Goal: Task Accomplishment & Management: Use online tool/utility

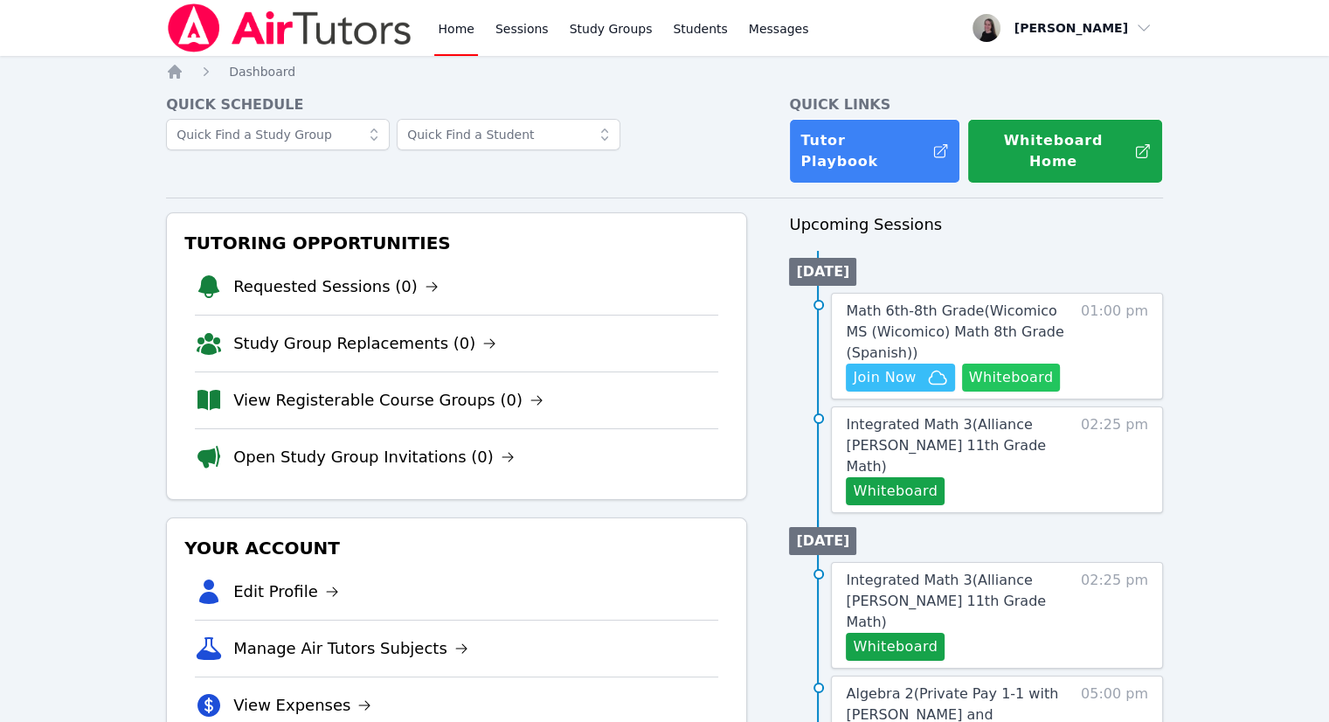
click at [1008, 367] on button "Whiteboard" at bounding box center [1011, 378] width 99 height 28
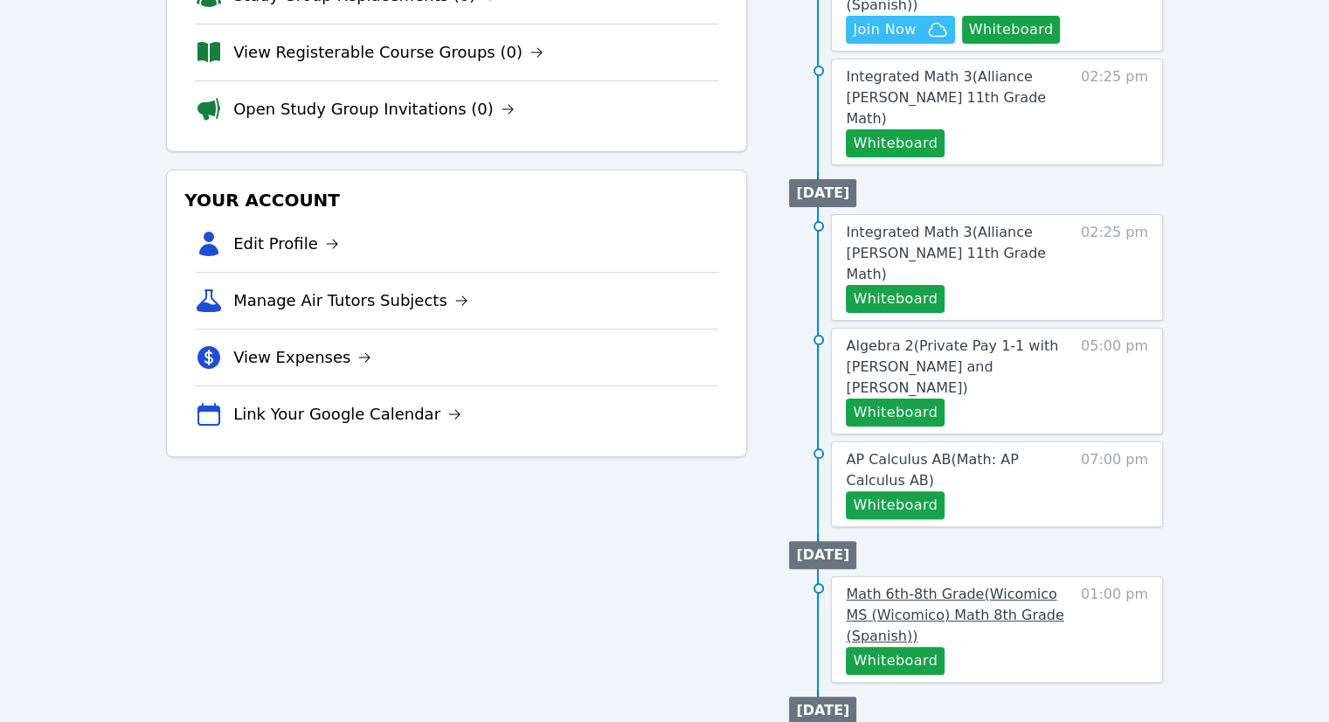
scroll to position [350, 0]
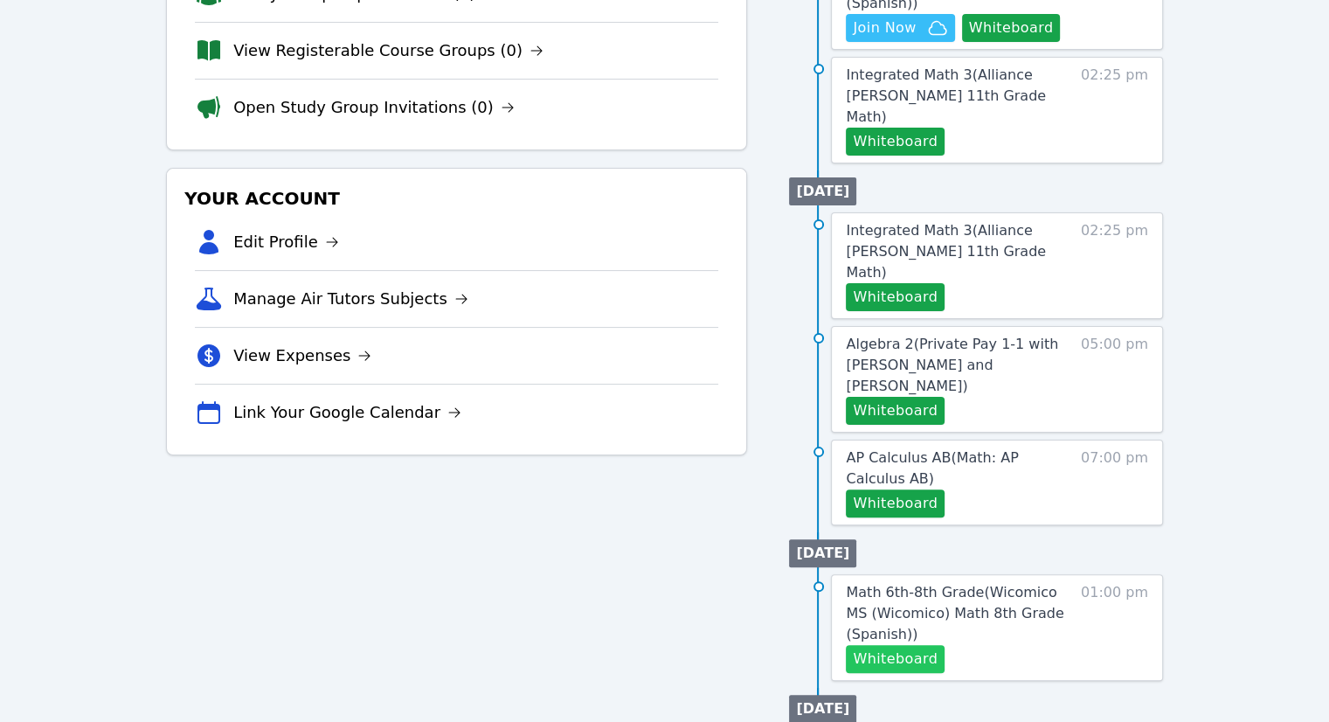
click at [900, 645] on button "Whiteboard" at bounding box center [895, 659] width 99 height 28
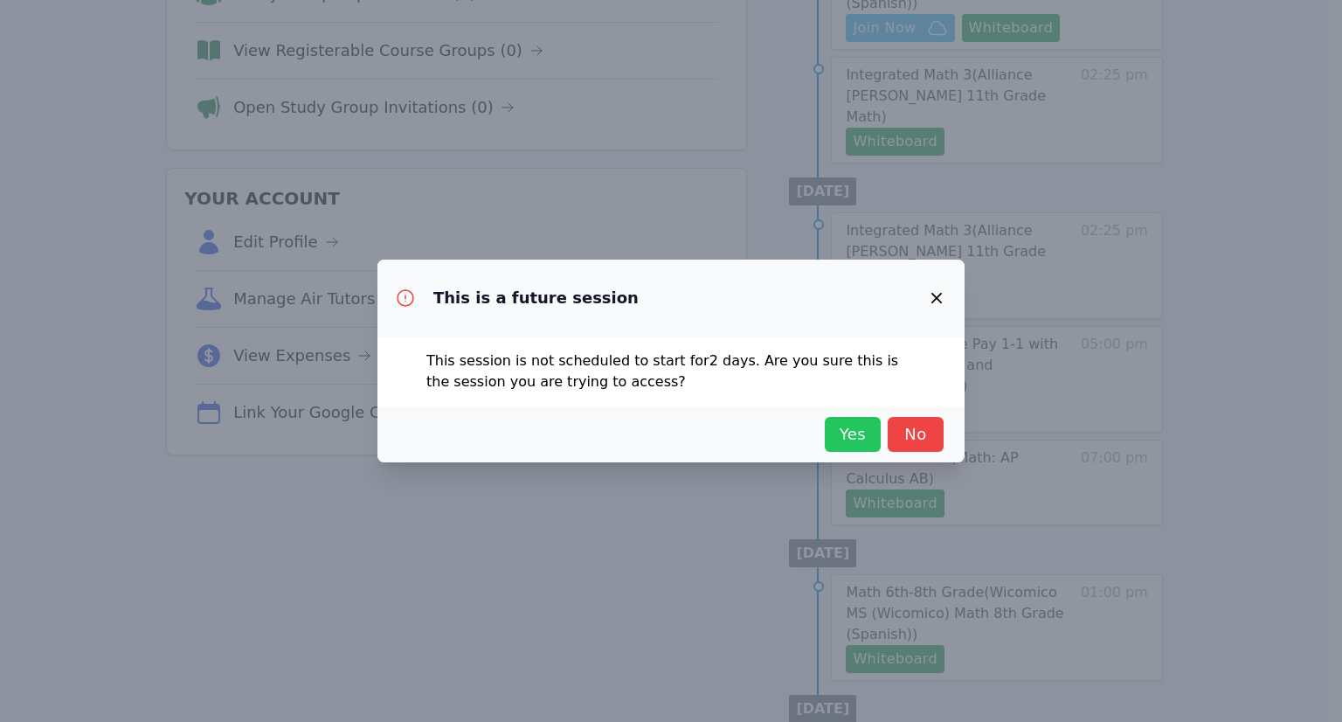
click at [859, 438] on span "Yes" at bounding box center [853, 434] width 38 height 24
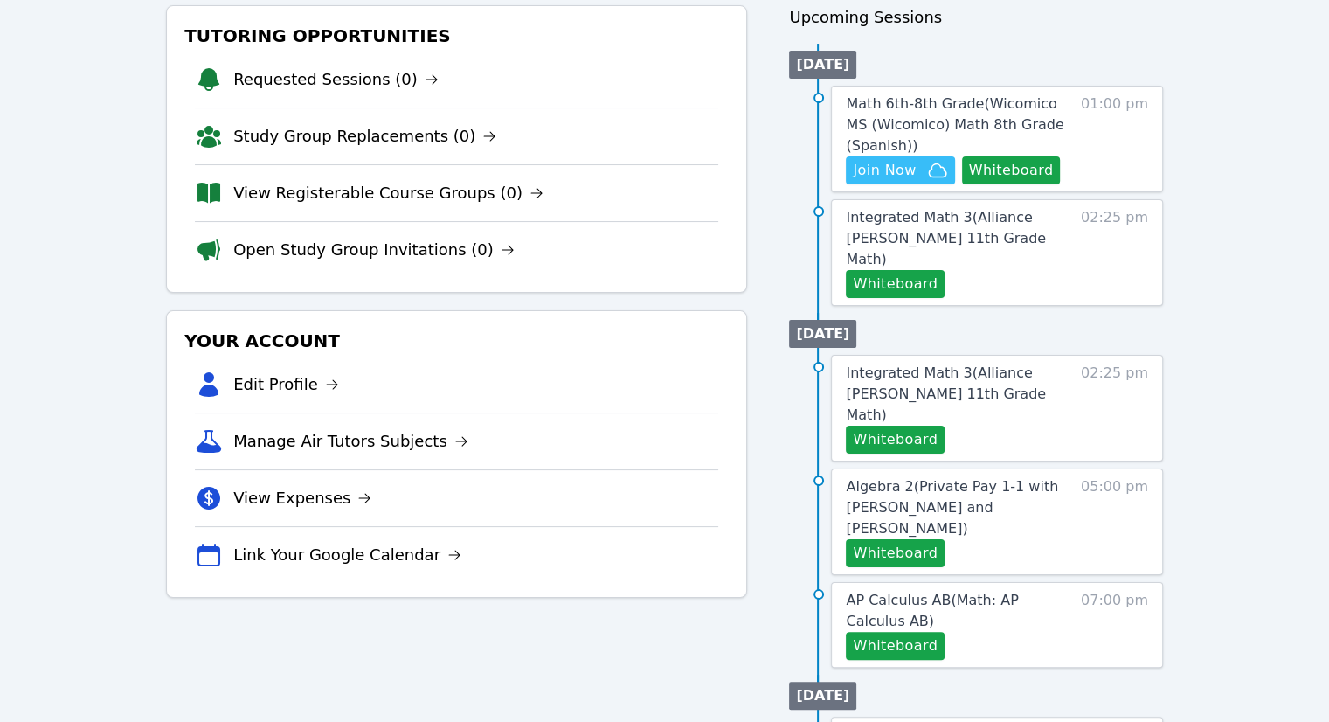
scroll to position [0, 0]
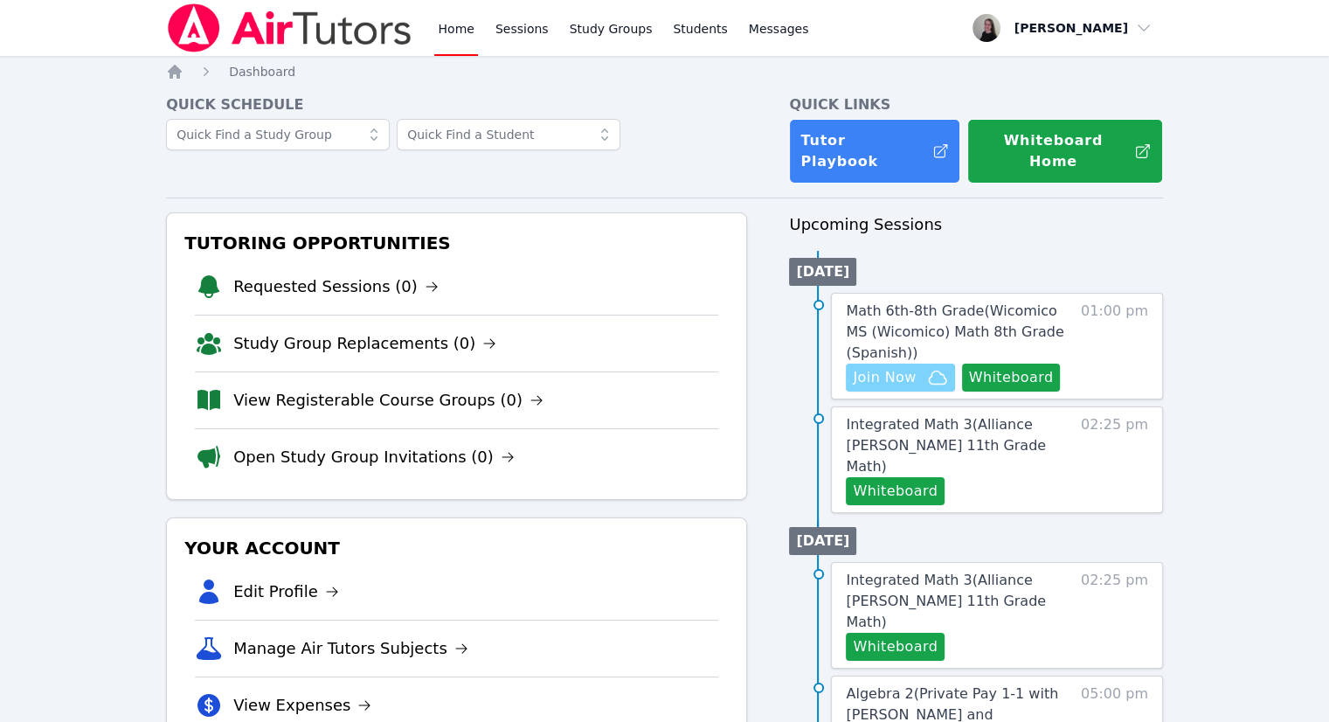
click at [911, 367] on span "Join Now" at bounding box center [884, 377] width 63 height 21
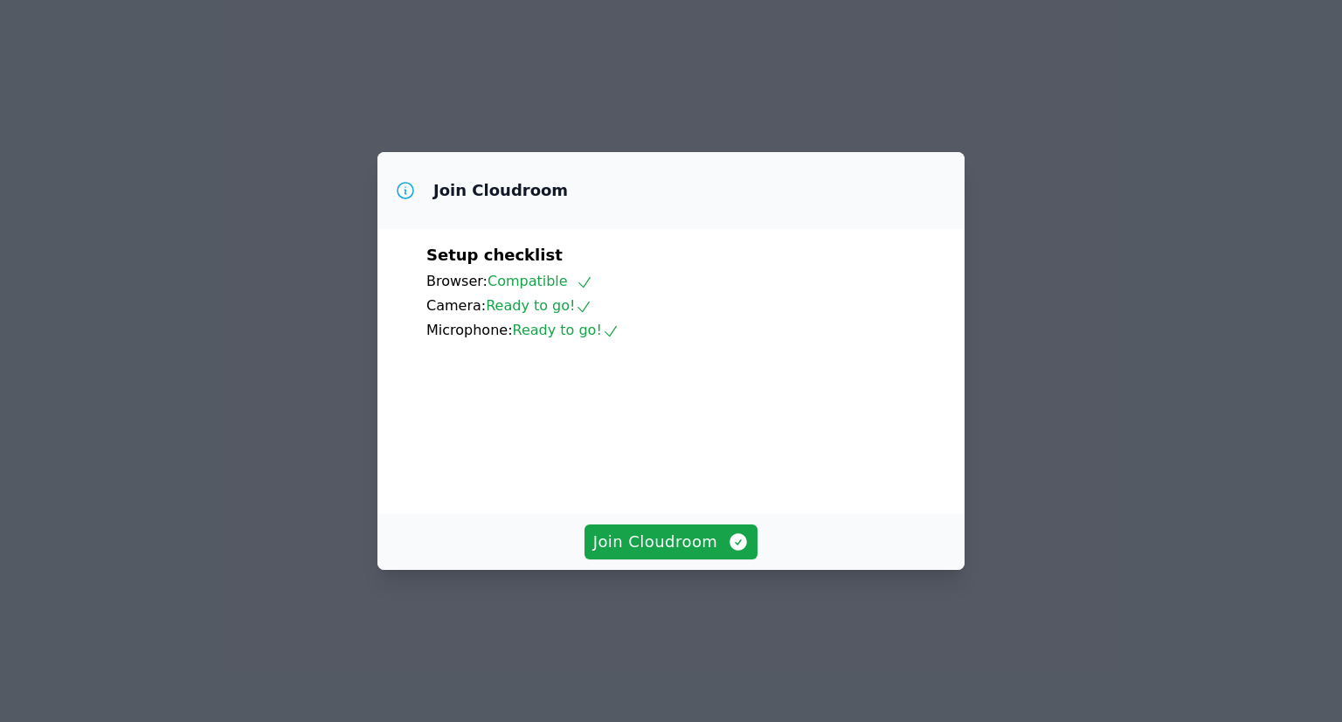
click at [671, 570] on div "Join Cloudroom" at bounding box center [671, 542] width 587 height 56
click at [686, 554] on span "Join Cloudroom" at bounding box center [671, 542] width 156 height 24
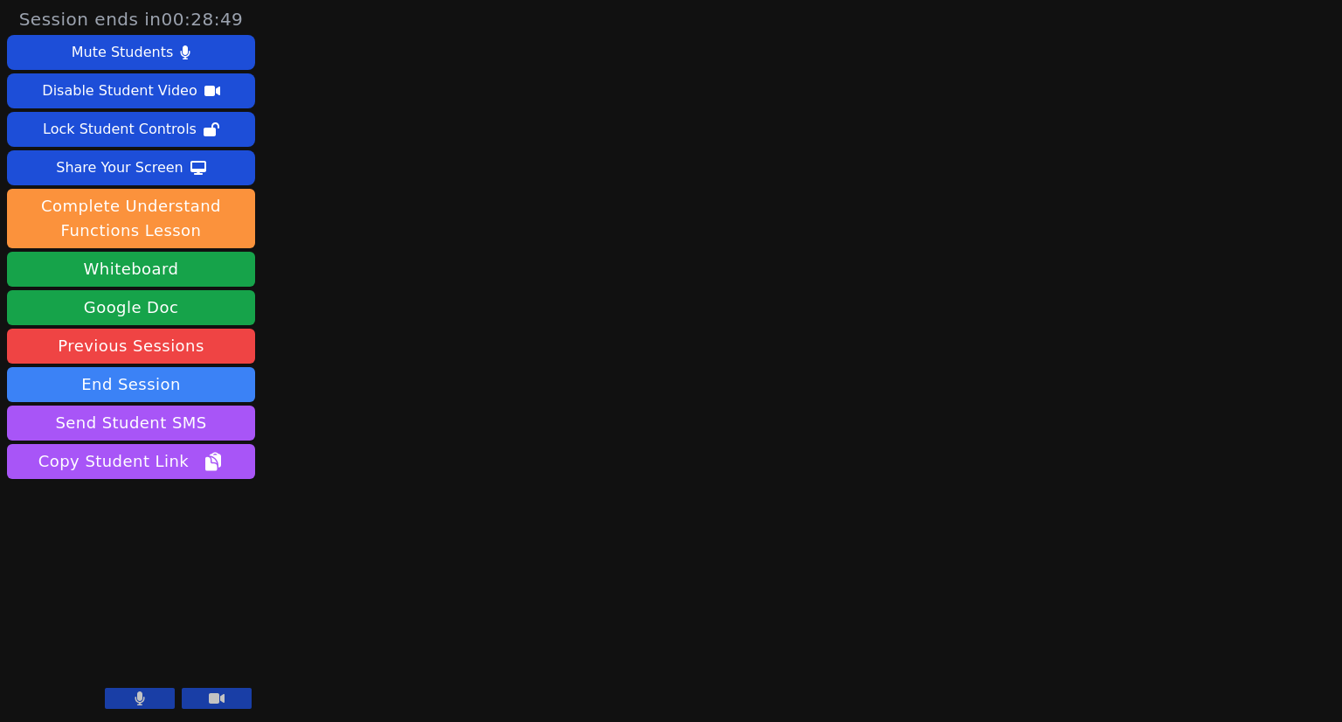
click at [697, 111] on main at bounding box center [802, 361] width 360 height 722
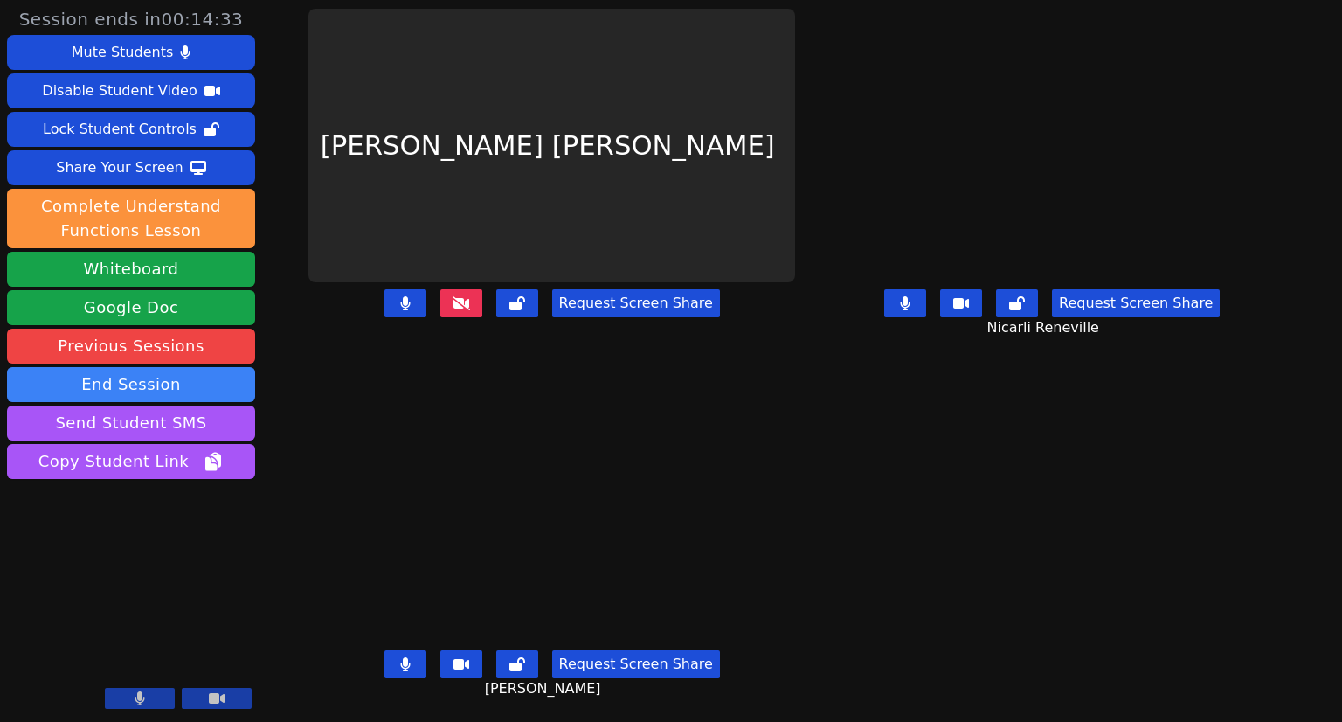
click at [911, 299] on icon at bounding box center [906, 303] width 10 height 14
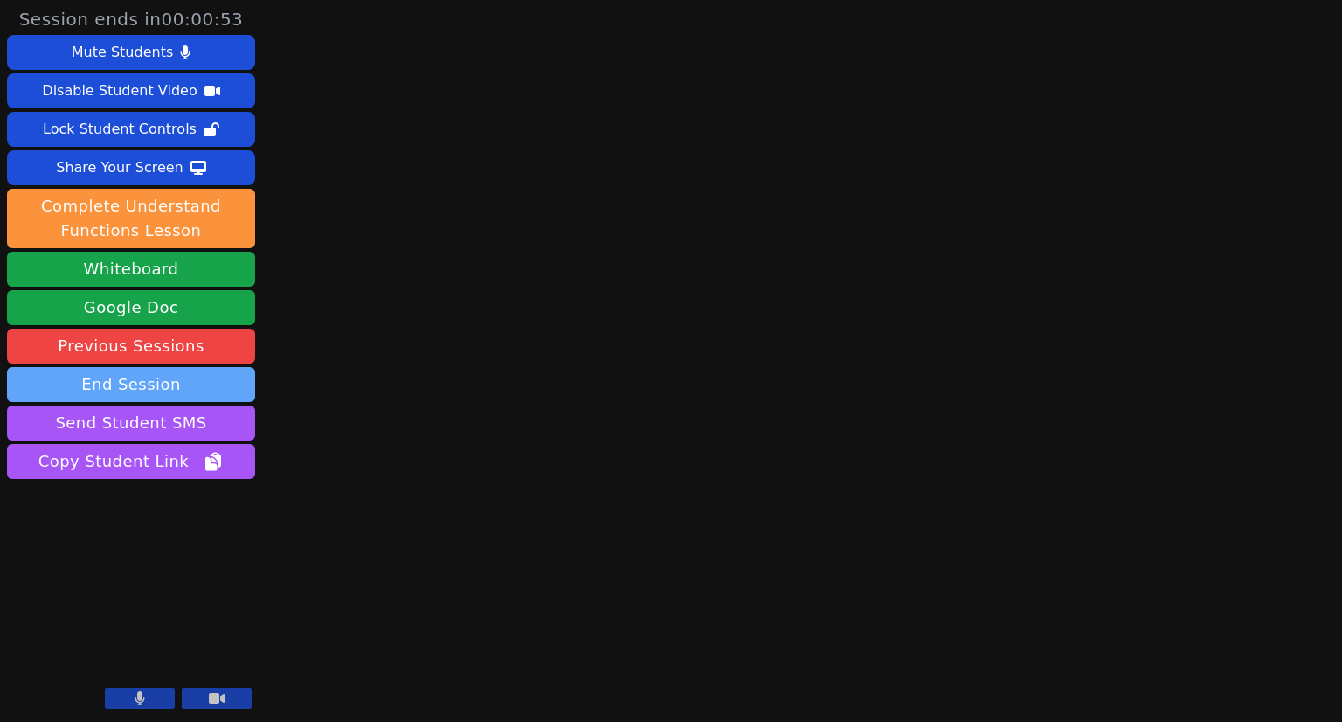
click at [141, 379] on button "End Session" at bounding box center [131, 384] width 248 height 35
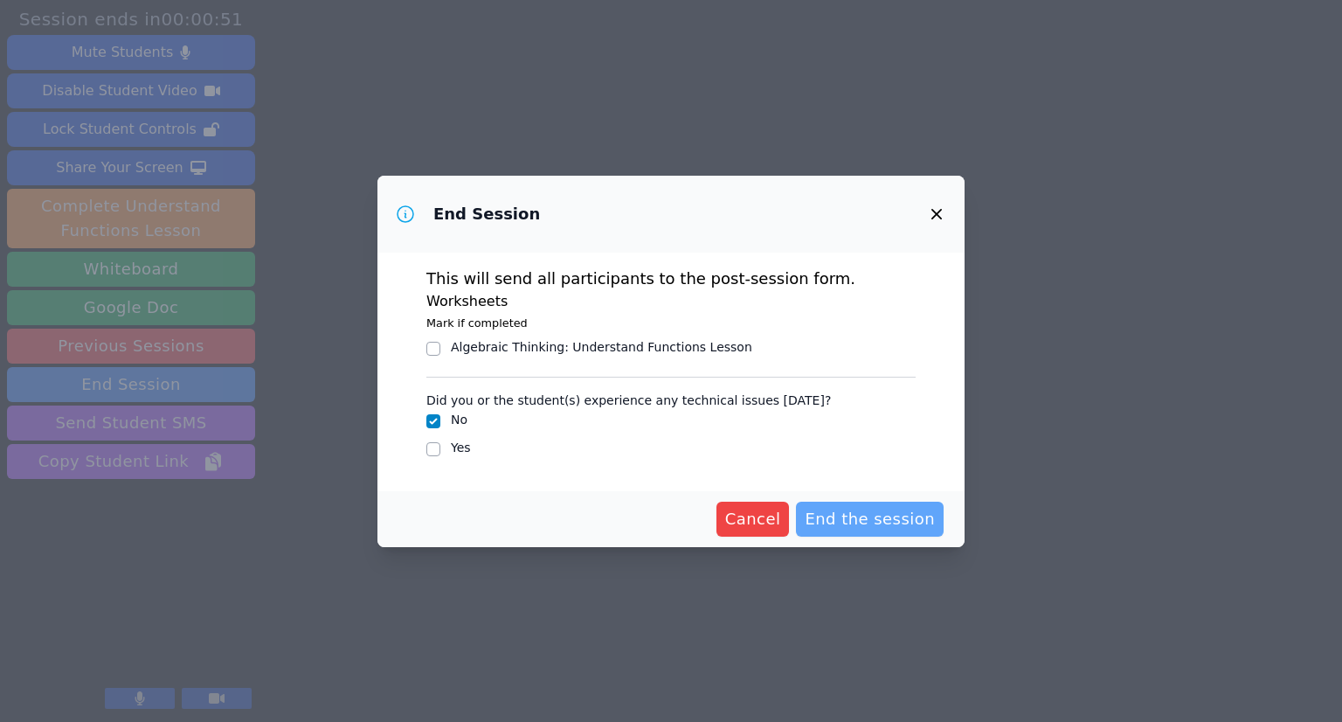
click at [859, 507] on span "End the session" at bounding box center [870, 519] width 130 height 24
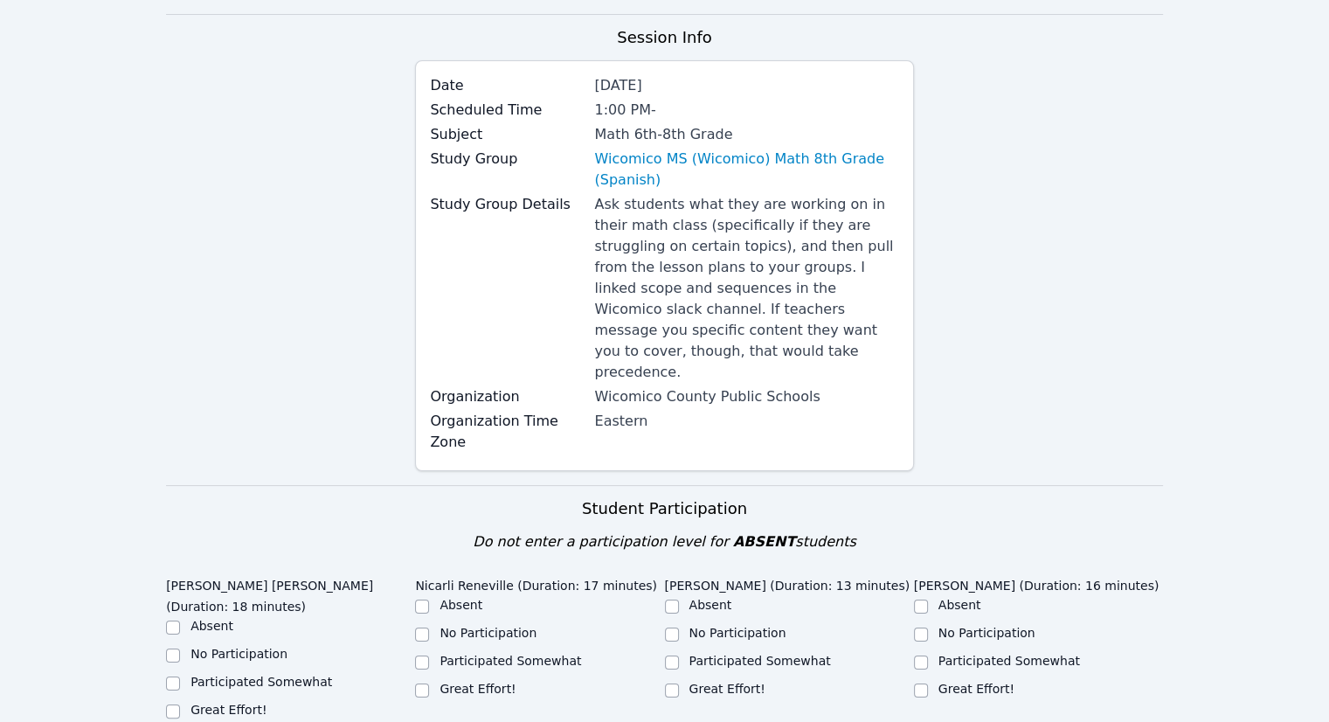
scroll to position [175, 0]
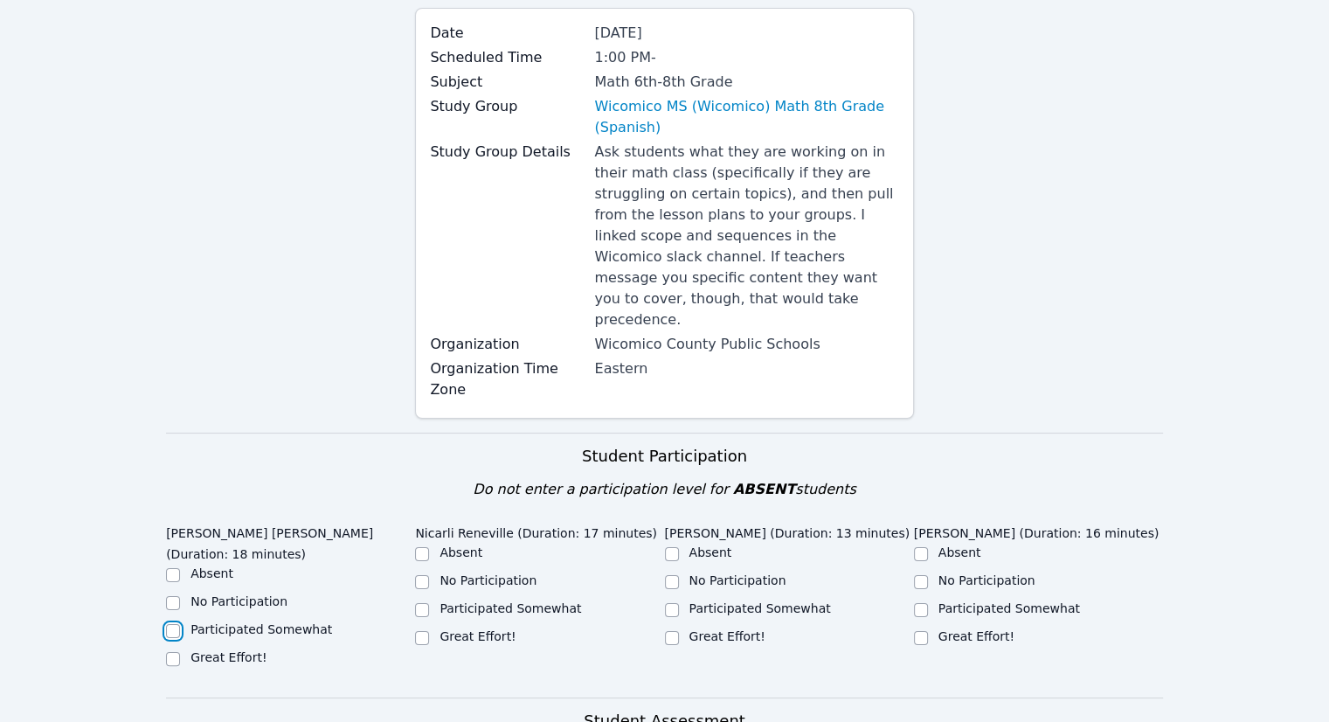
click at [177, 624] on input "Participated Somewhat" at bounding box center [173, 631] width 14 height 14
checkbox input "true"
click at [482, 600] on div "Participated Somewhat" at bounding box center [511, 608] width 142 height 17
click at [500, 601] on label "Participated Somewhat" at bounding box center [511, 608] width 142 height 14
click at [429, 603] on input "Participated Somewhat" at bounding box center [422, 610] width 14 height 14
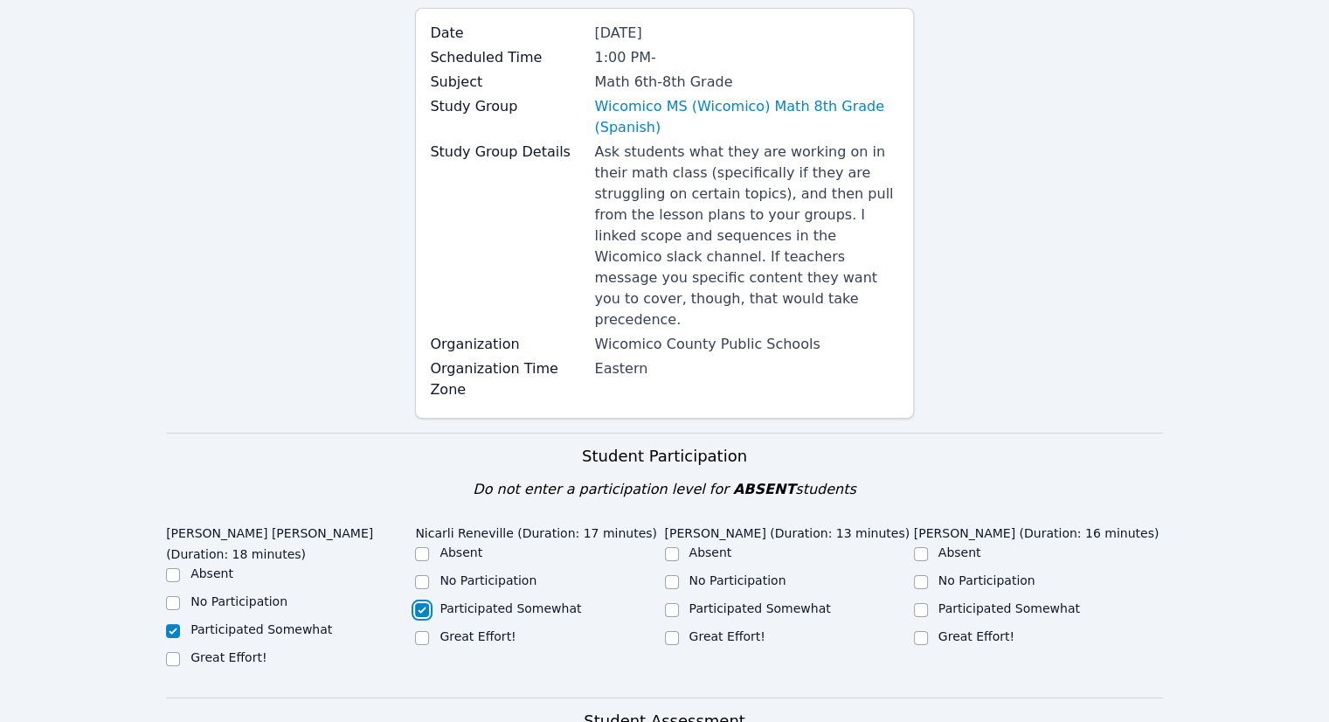
checkbox input "true"
click at [697, 601] on label "Participated Somewhat" at bounding box center [761, 608] width 142 height 14
click at [679, 603] on input "Participated Somewhat" at bounding box center [672, 610] width 14 height 14
checkbox input "true"
click at [927, 600] on div "Participated Somewhat" at bounding box center [1038, 610] width 249 height 21
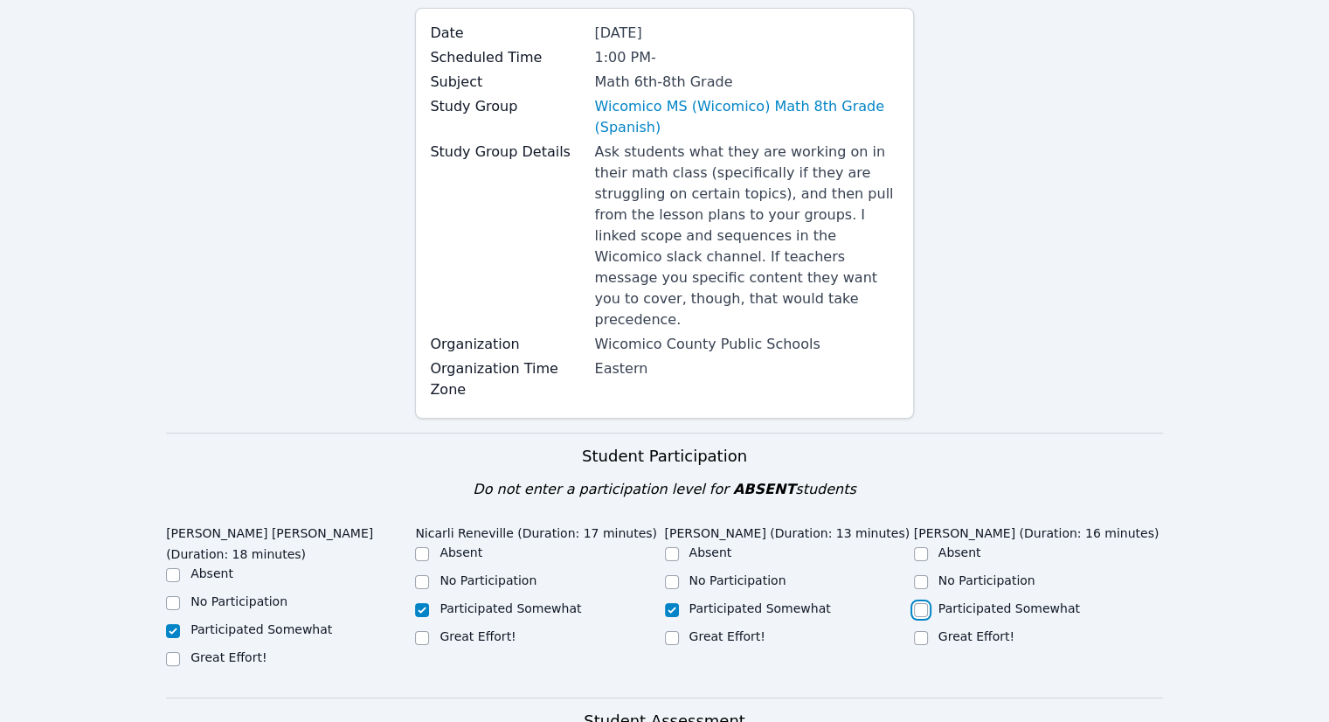
click at [922, 603] on input "Participated Somewhat" at bounding box center [921, 610] width 14 height 14
checkbox input "true"
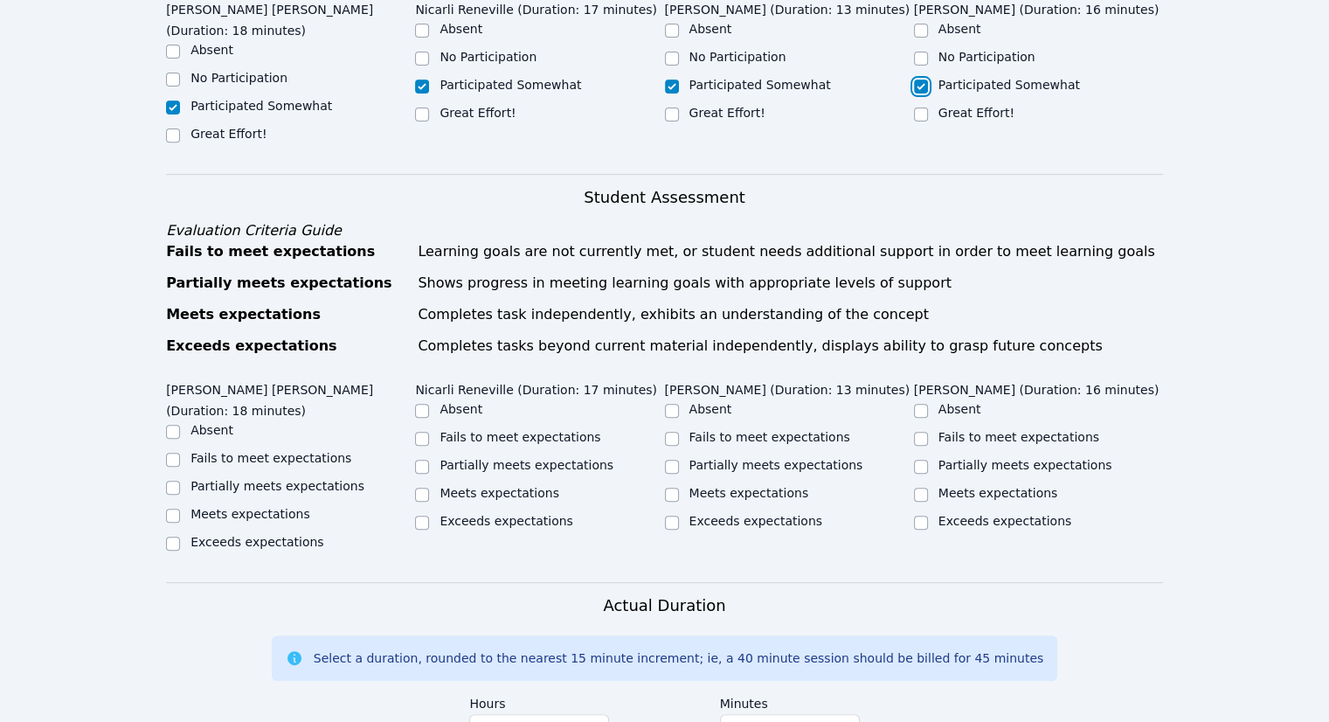
scroll to position [699, 0]
click at [308, 478] on label "Partially meets expectations" at bounding box center [278, 485] width 174 height 14
click at [180, 480] on input "Partially meets expectations" at bounding box center [173, 487] width 14 height 14
checkbox input "true"
click at [441, 457] on label "Partially meets expectations" at bounding box center [527, 464] width 174 height 14
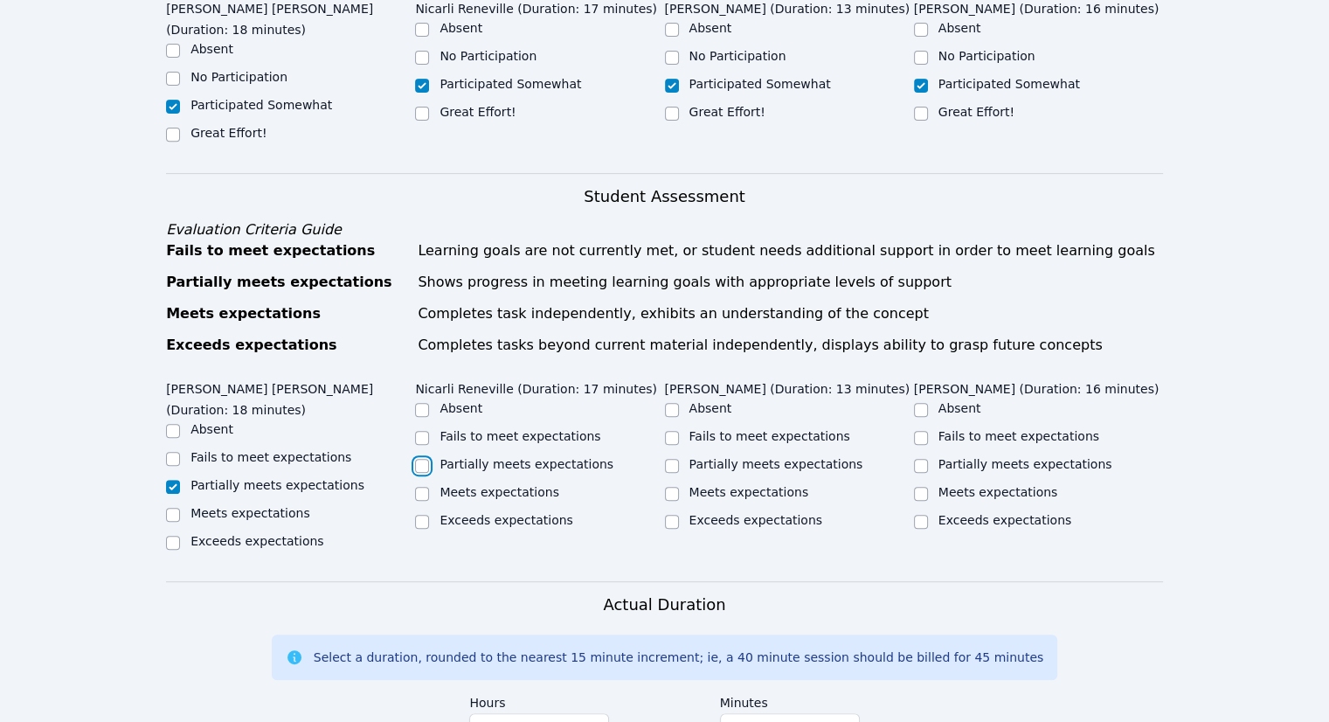
click at [429, 459] on input "Partially meets expectations" at bounding box center [422, 466] width 14 height 14
checkbox input "true"
click at [703, 457] on label "Partially meets expectations" at bounding box center [777, 464] width 174 height 14
click at [679, 459] on input "Partially meets expectations" at bounding box center [672, 466] width 14 height 14
checkbox input "true"
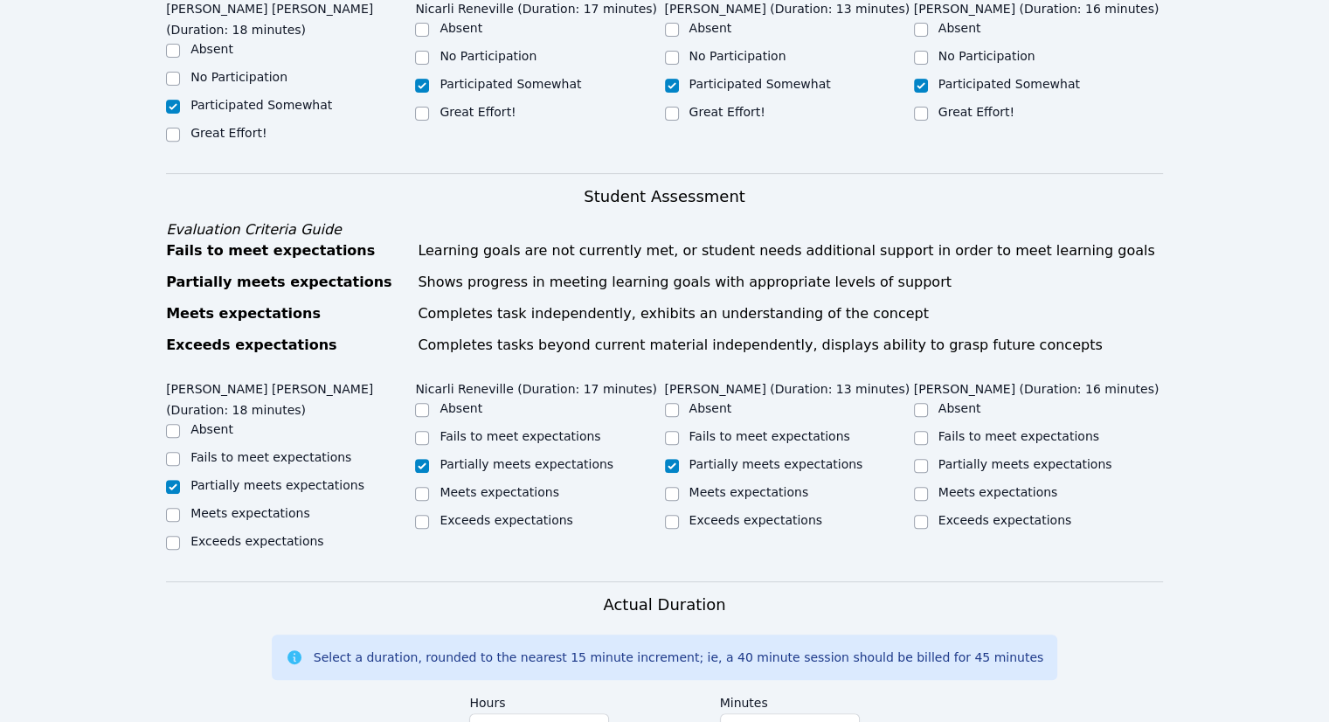
click at [989, 457] on label "Partially meets expectations" at bounding box center [1026, 464] width 174 height 14
click at [928, 459] on input "Partially meets expectations" at bounding box center [921, 466] width 14 height 14
checkbox input "true"
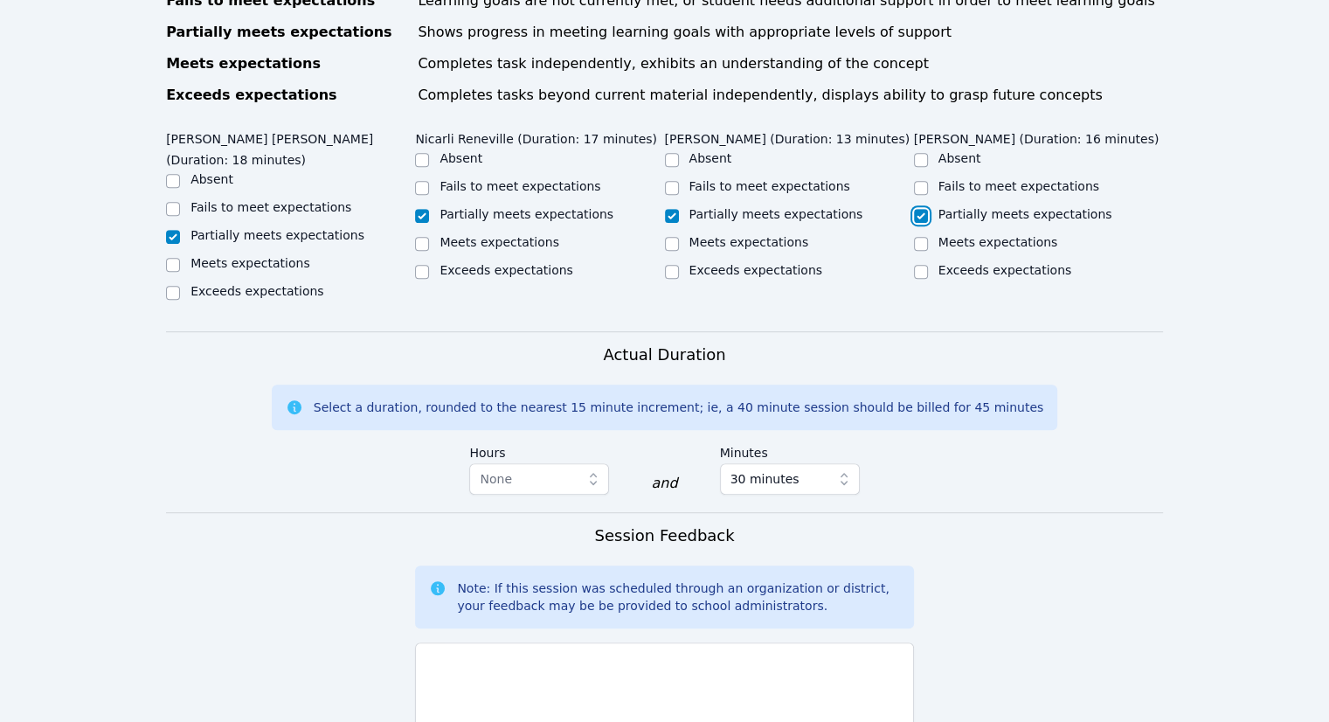
scroll to position [961, 0]
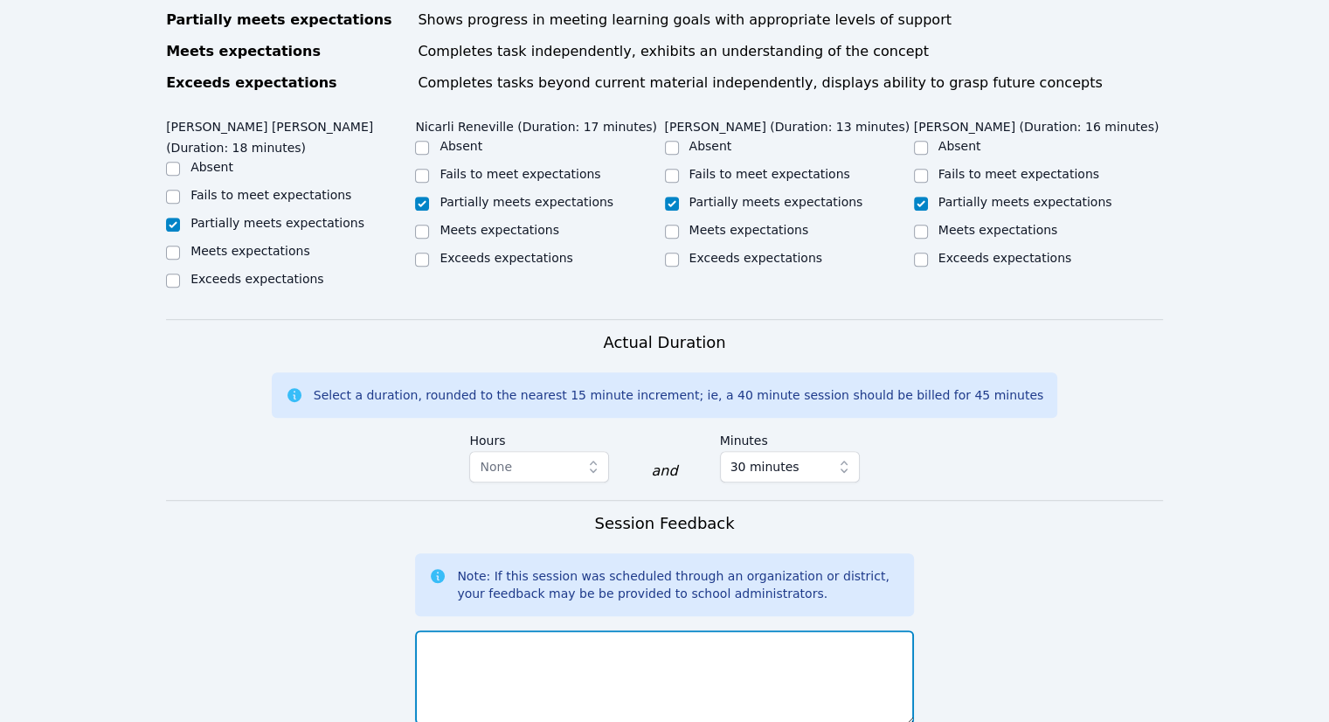
click at [602, 657] on textarea at bounding box center [664, 677] width 498 height 94
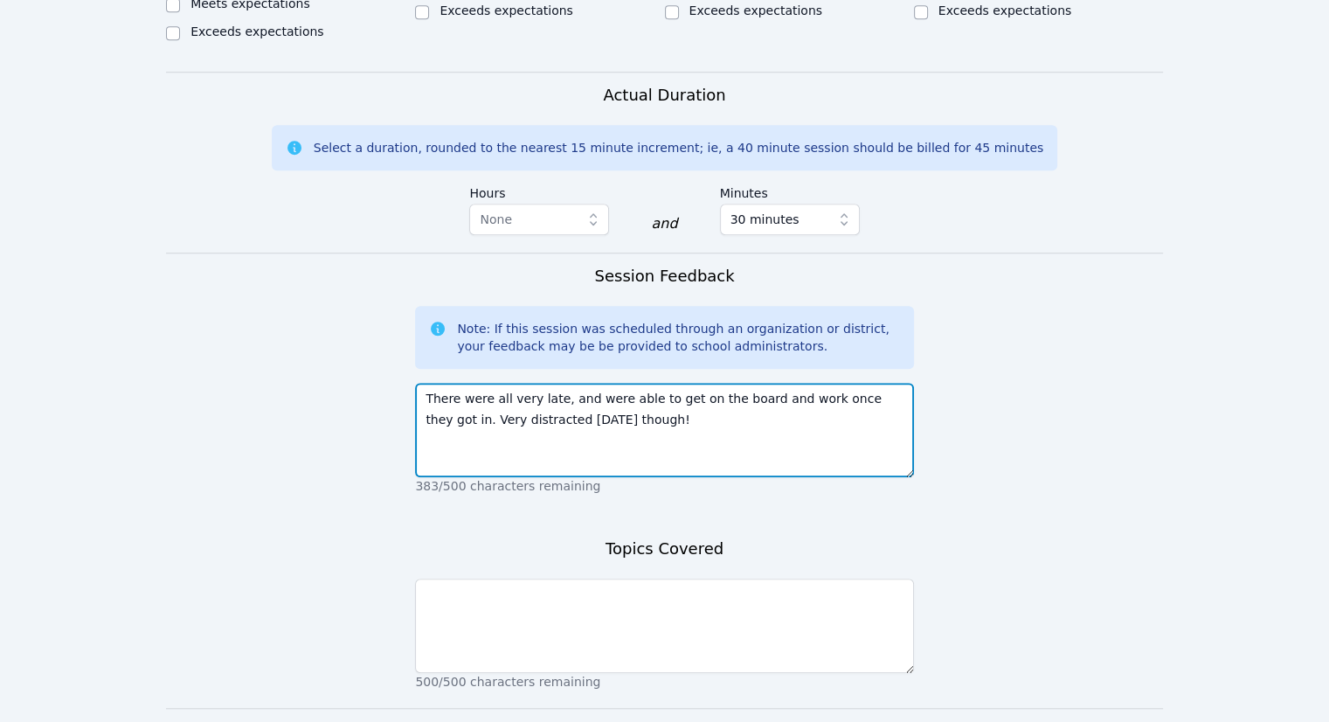
scroll to position [1286, 0]
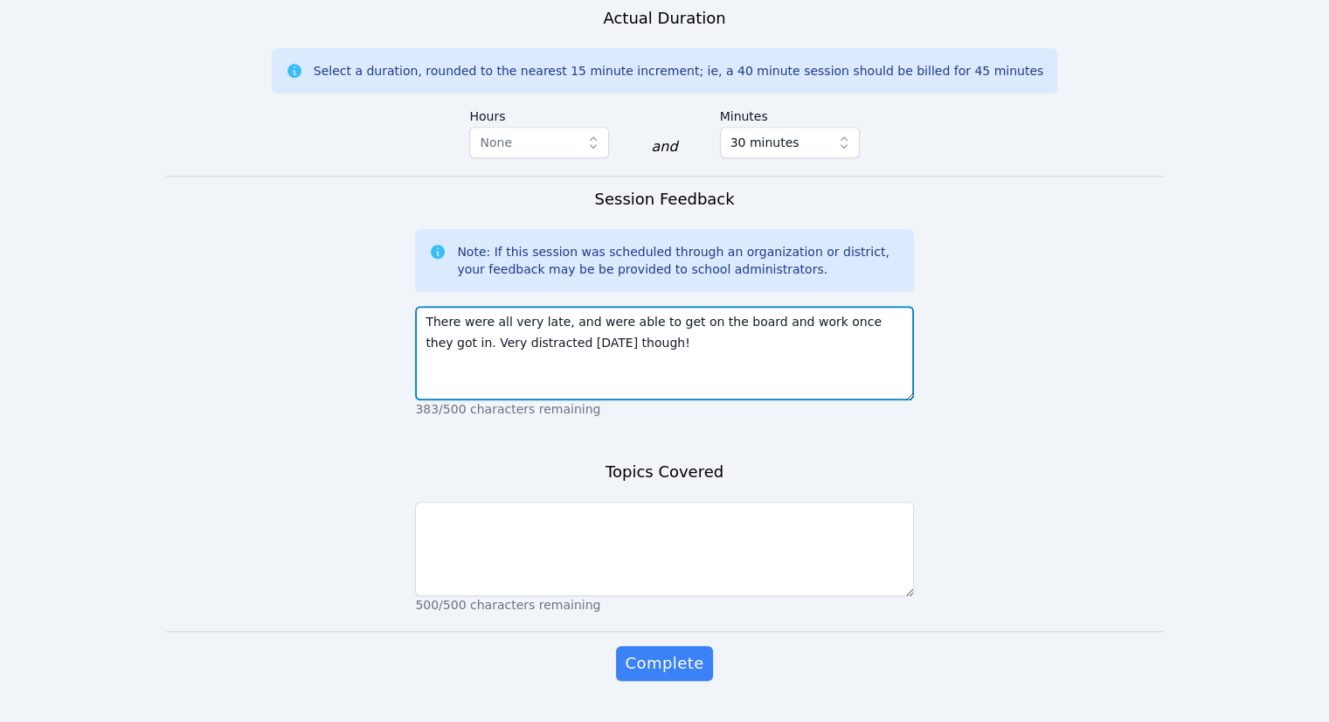
type textarea "There were all very late, and were able to get on the board and work once they …"
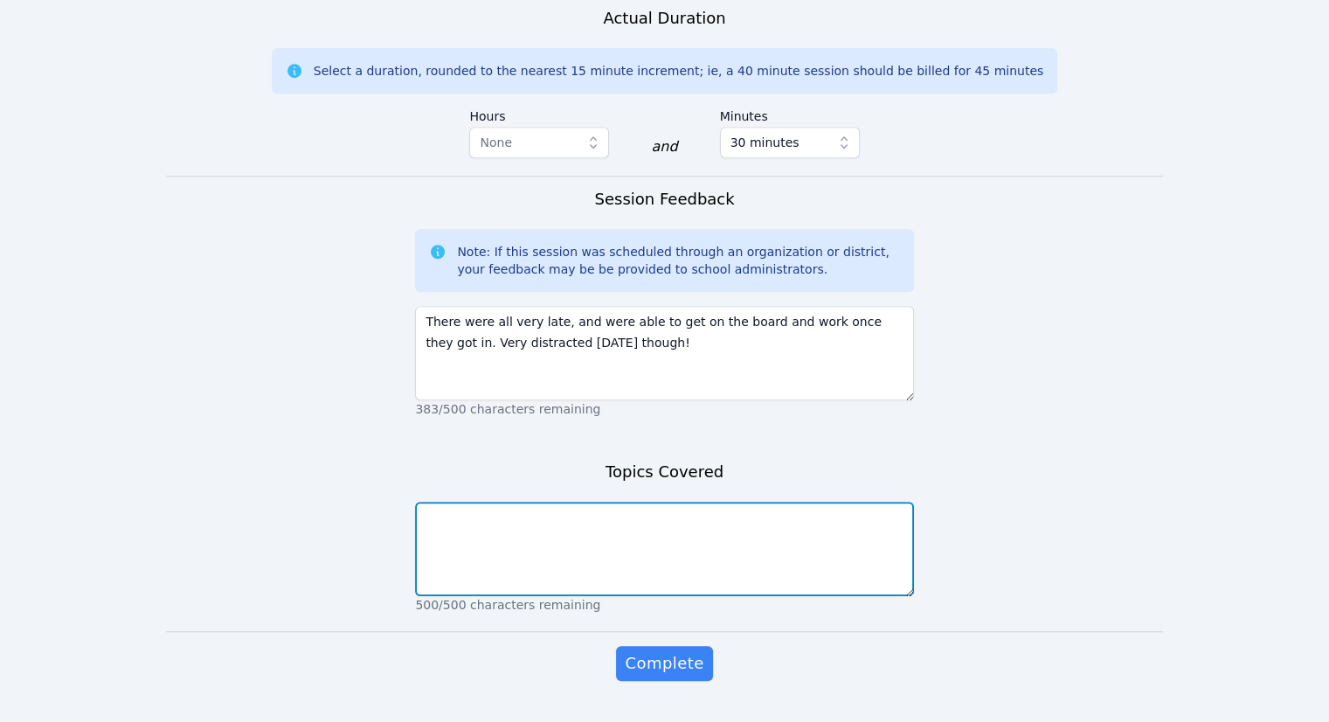
click at [639, 535] on textarea at bounding box center [664, 549] width 498 height 94
type textarea "Dilations"
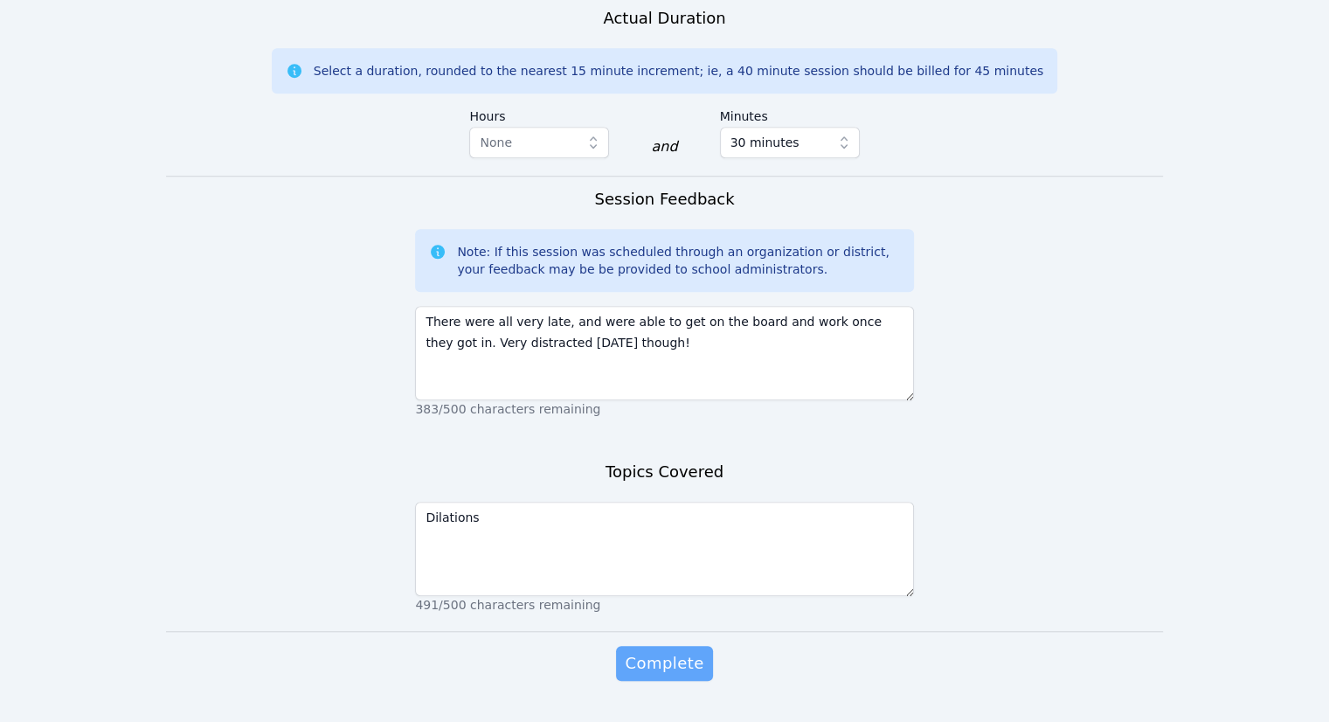
click at [696, 651] on span "Complete" at bounding box center [664, 663] width 79 height 24
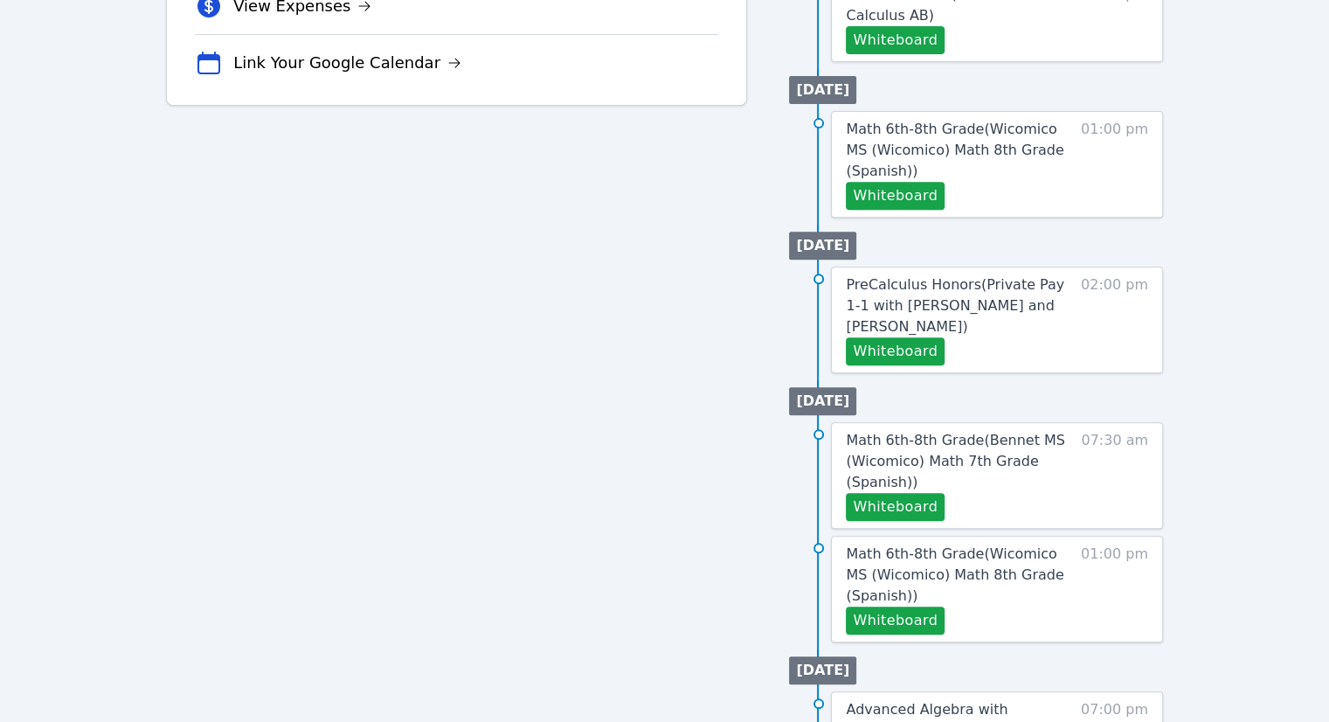
scroll to position [787, 0]
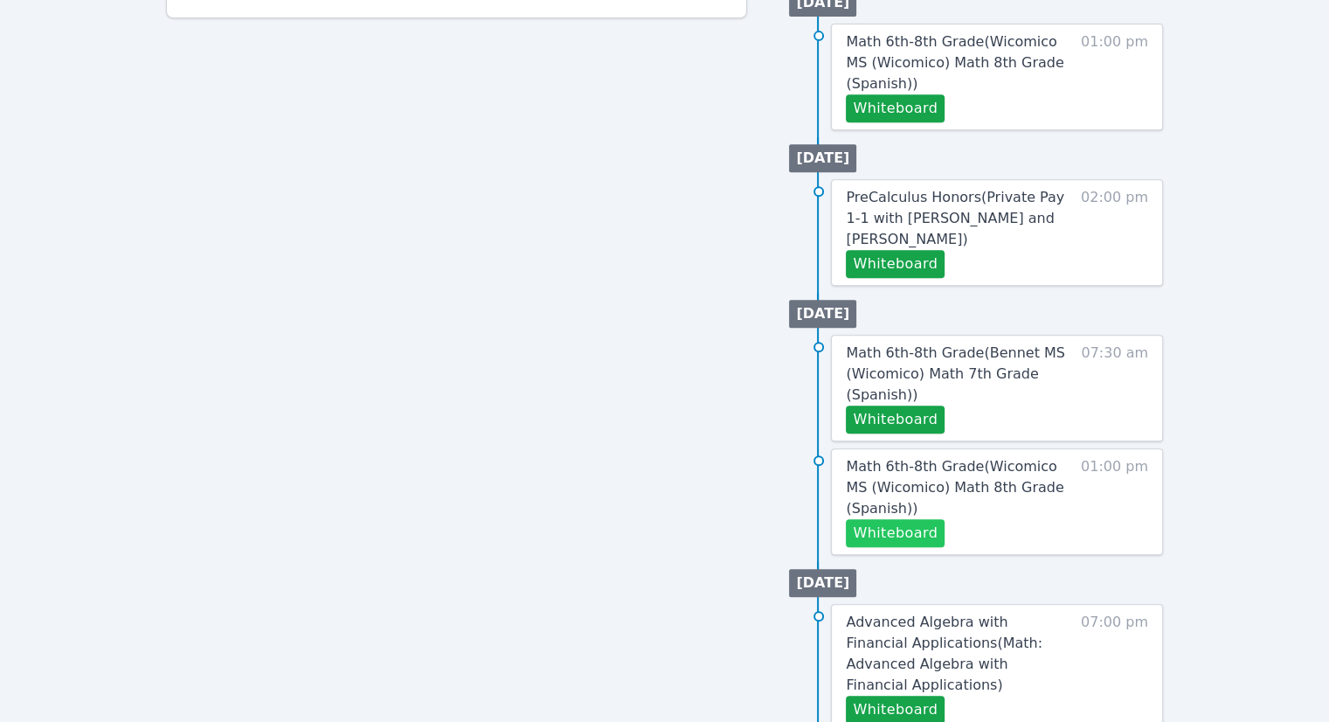
click at [909, 519] on button "Whiteboard" at bounding box center [895, 533] width 99 height 28
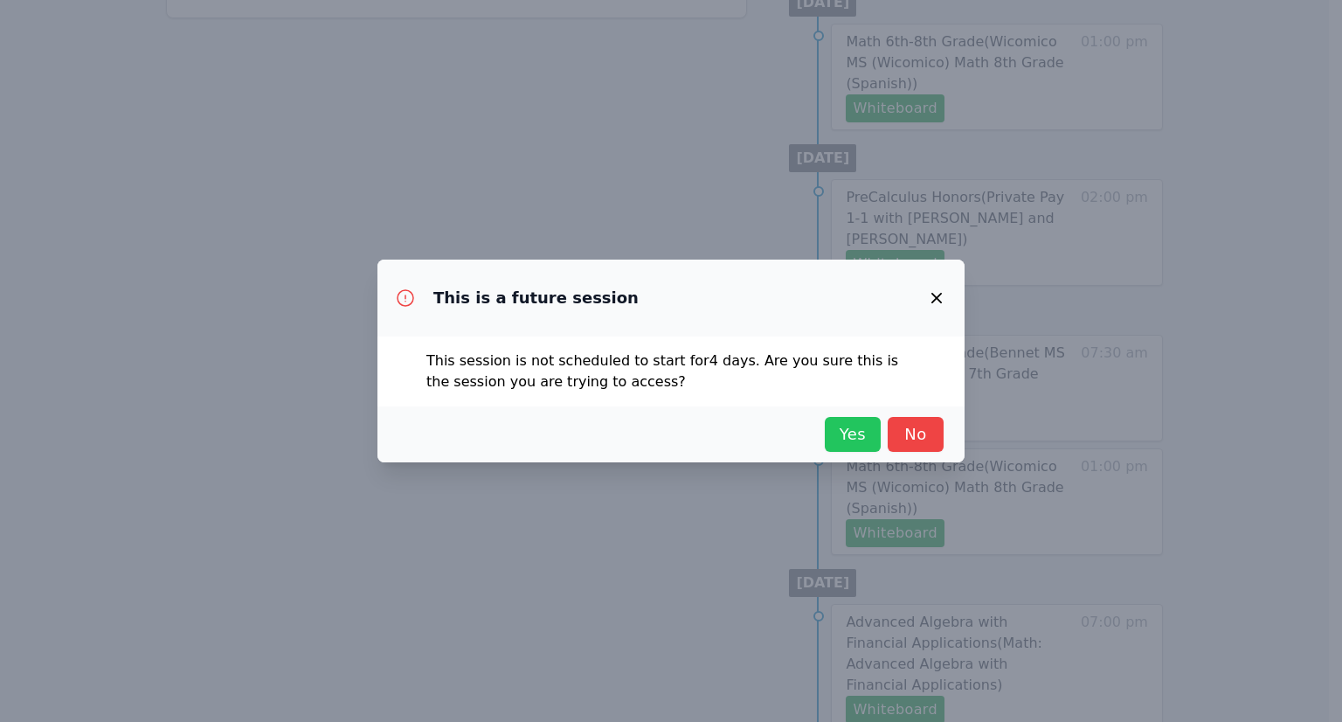
click at [877, 444] on button "Yes" at bounding box center [853, 434] width 56 height 35
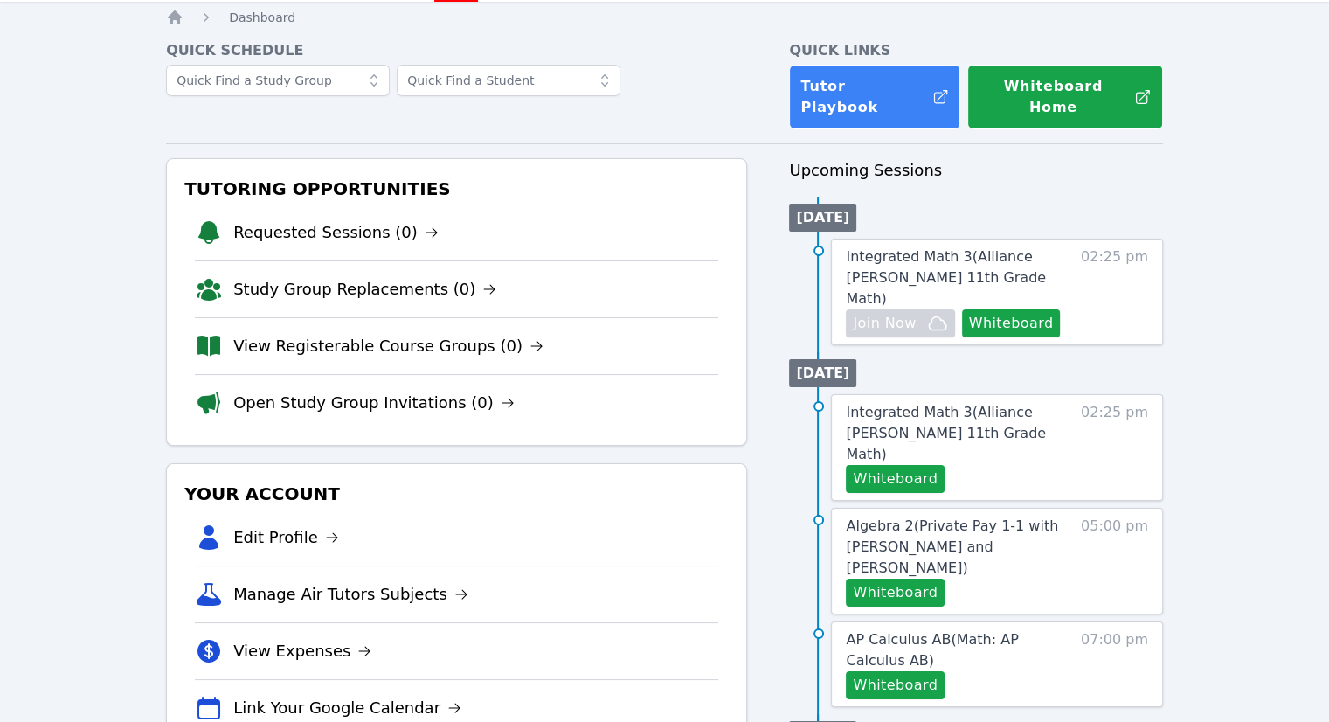
scroll to position [0, 0]
